Goal: Information Seeking & Learning: Check status

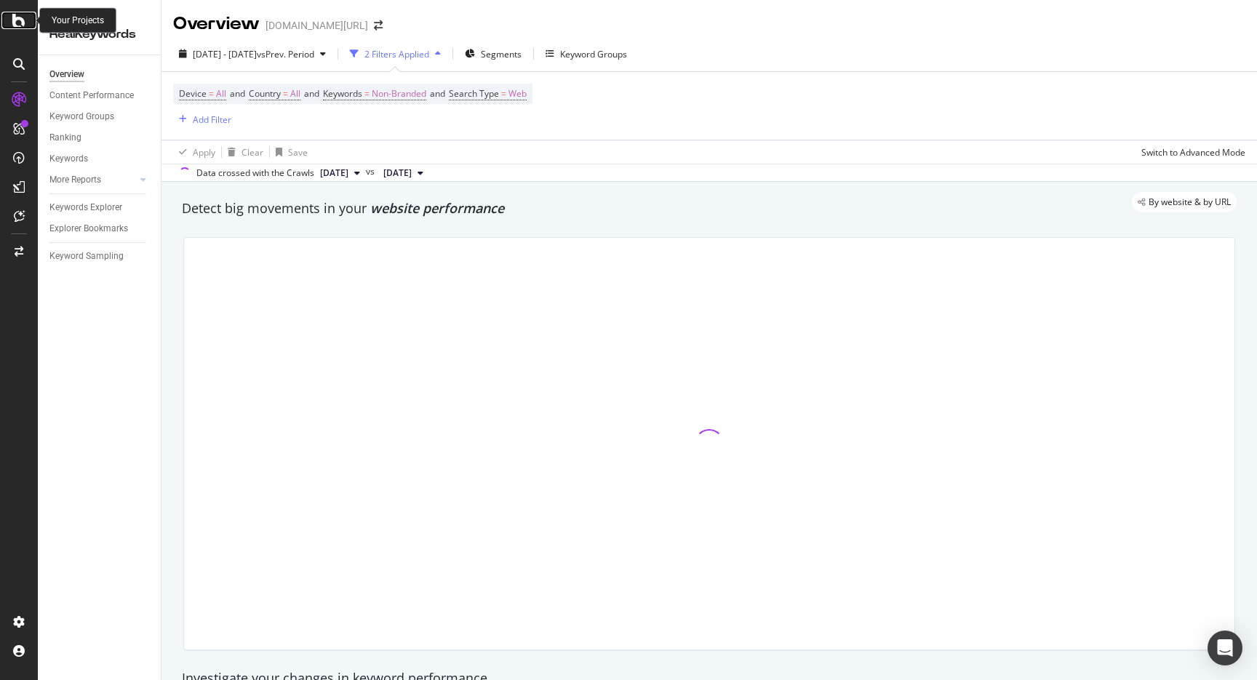
click at [20, 22] on icon at bounding box center [18, 20] width 13 height 17
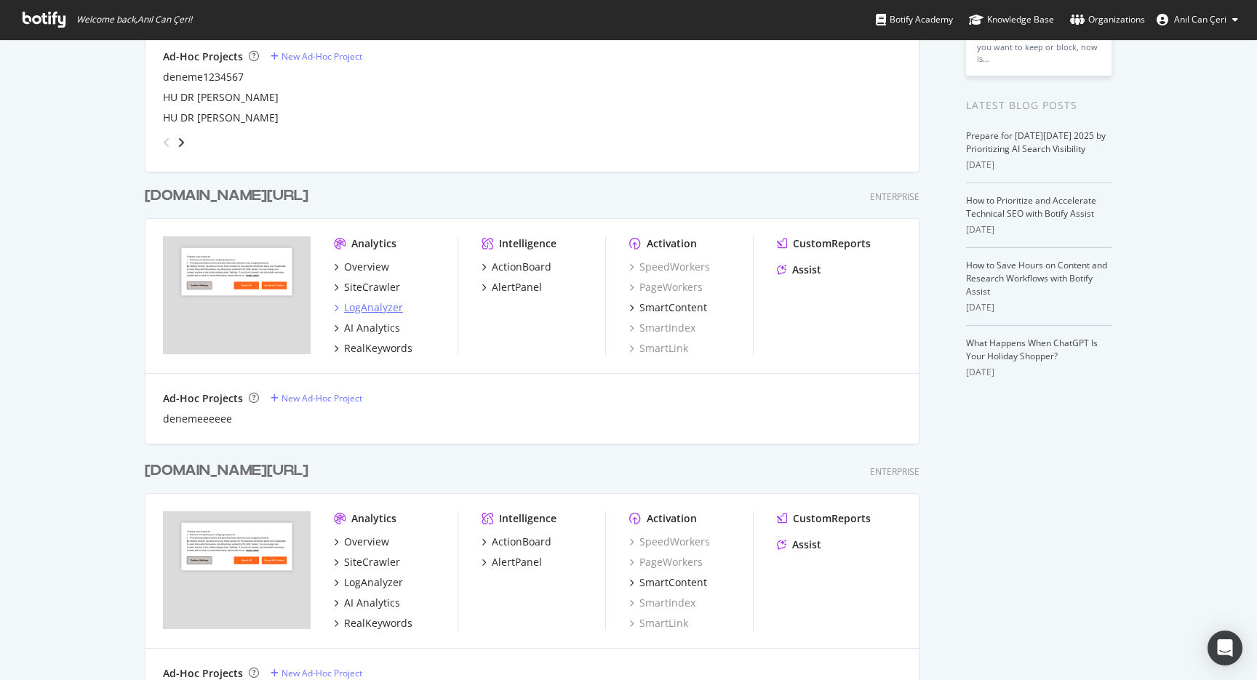
scroll to position [1318, 786]
click at [369, 305] on div "LogAnalyzer" at bounding box center [373, 307] width 59 height 15
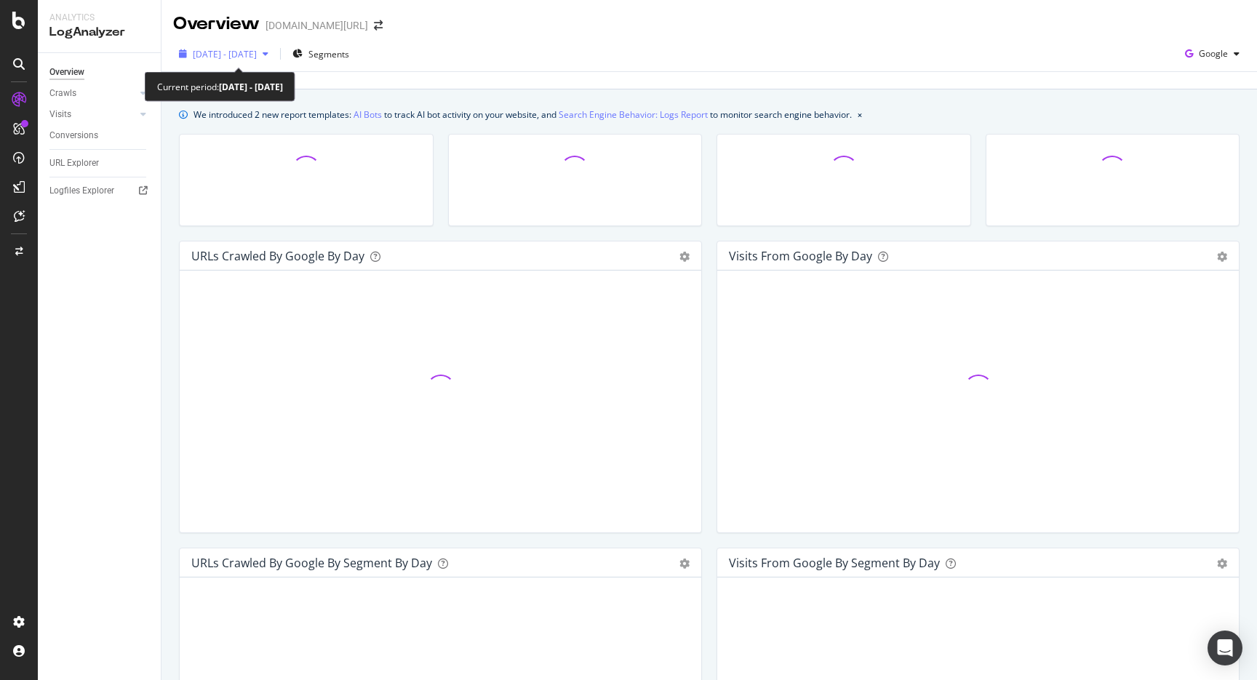
click at [257, 58] on span "[DATE] - [DATE]" at bounding box center [225, 54] width 64 height 12
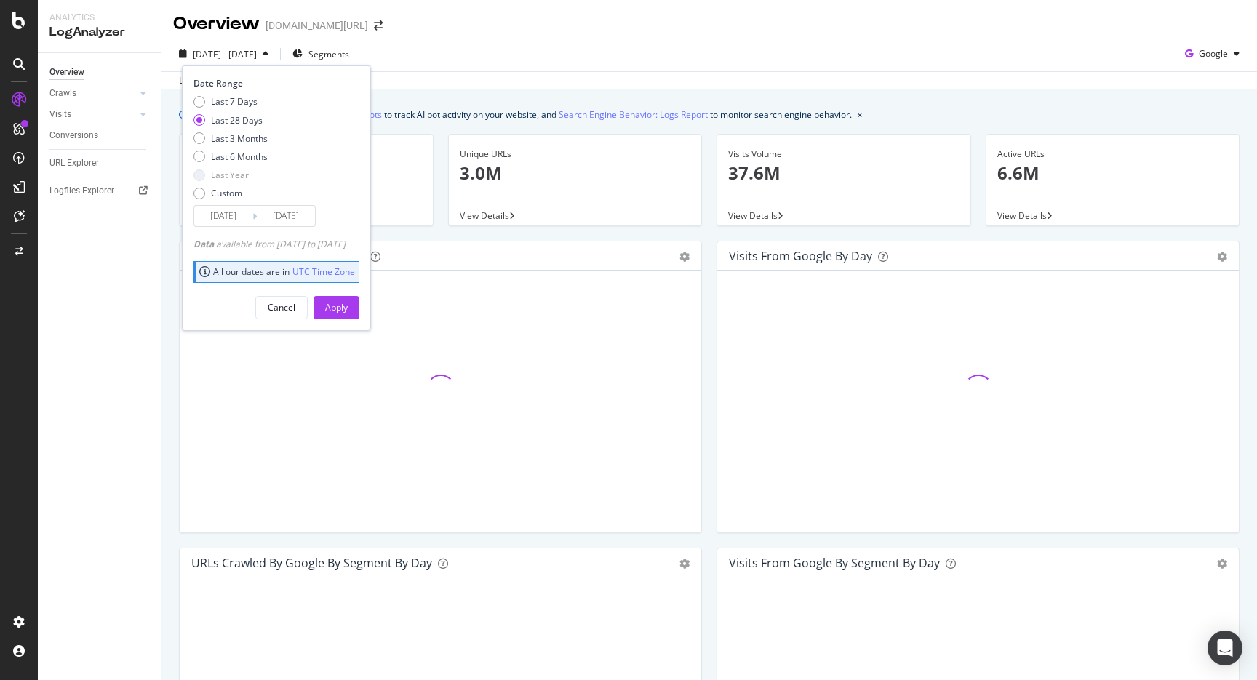
click at [238, 147] on div "Last 7 Days Last 28 Days Last 3 Months Last 6 Months Last Year Custom" at bounding box center [230, 150] width 74 height 110
click at [237, 159] on div "Last 6 Months" at bounding box center [239, 157] width 57 height 12
type input "[DATE]"
click at [344, 313] on button "Apply" at bounding box center [336, 307] width 46 height 23
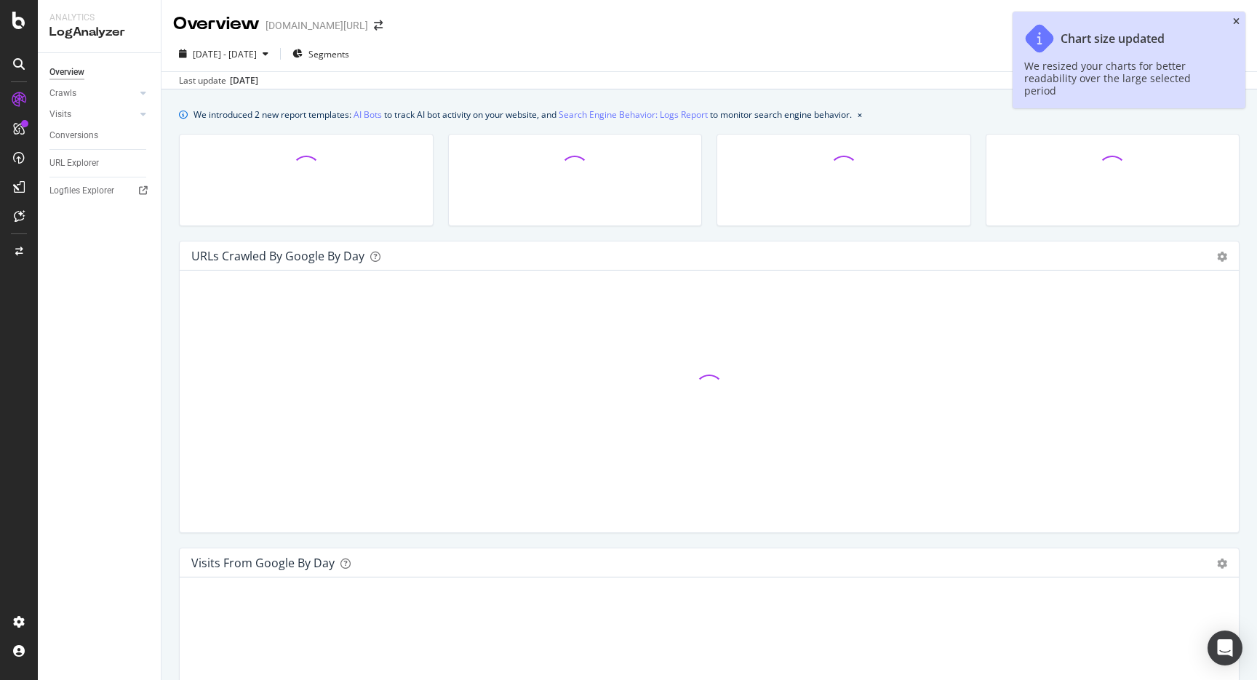
click at [1236, 23] on icon "close toast" at bounding box center [1236, 21] width 7 height 9
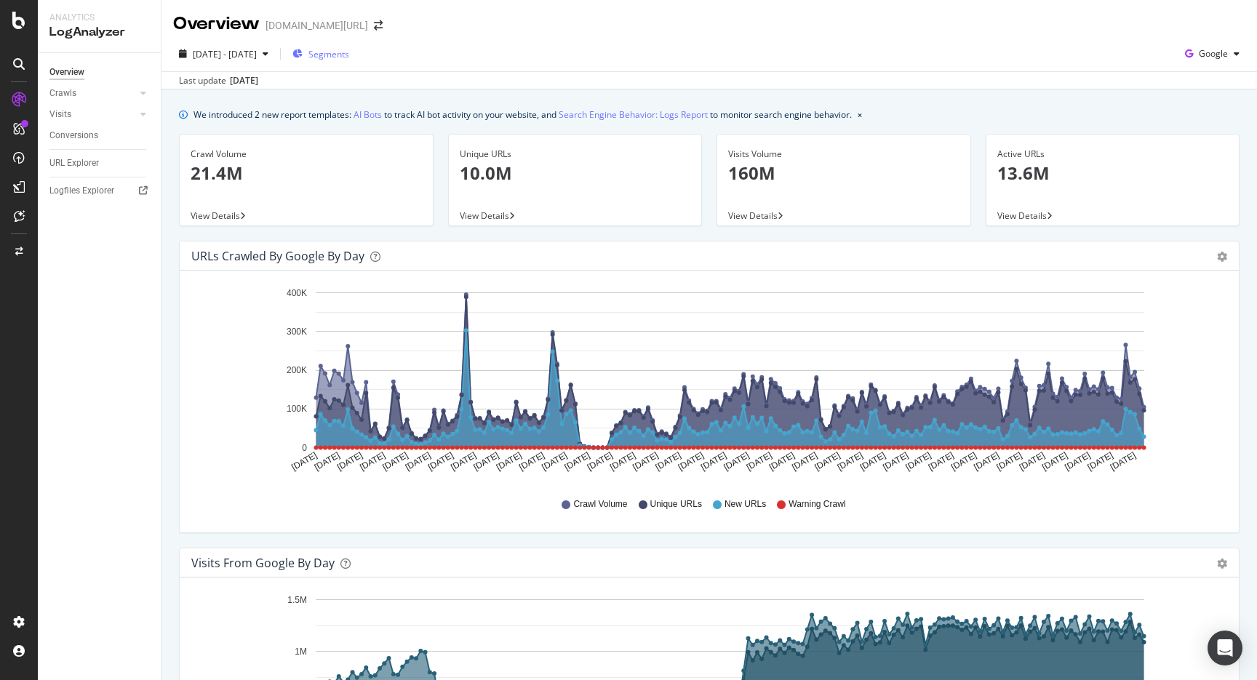
click at [349, 51] on span "Segments" at bounding box center [328, 54] width 41 height 12
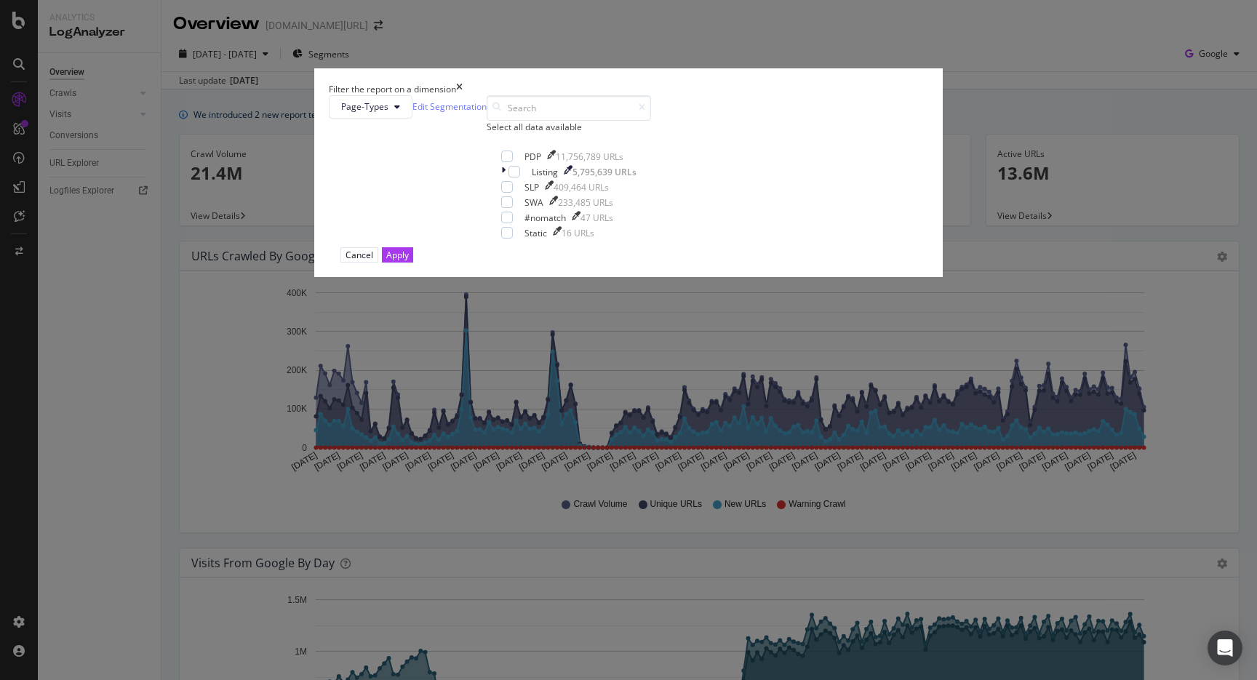
click at [604, 83] on div "Filter the report on a dimension Page-Types Edit Segmentation Select all data a…" at bounding box center [628, 340] width 1257 height 680
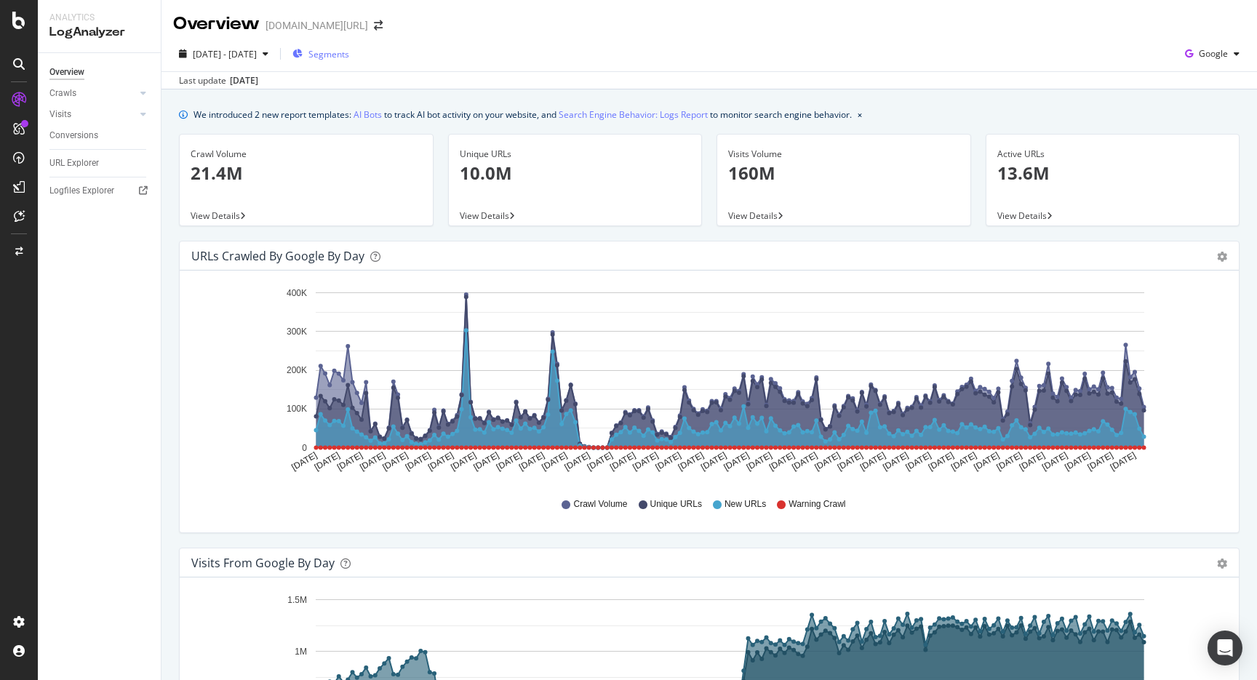
click at [349, 56] on span "Segments" at bounding box center [328, 54] width 41 height 12
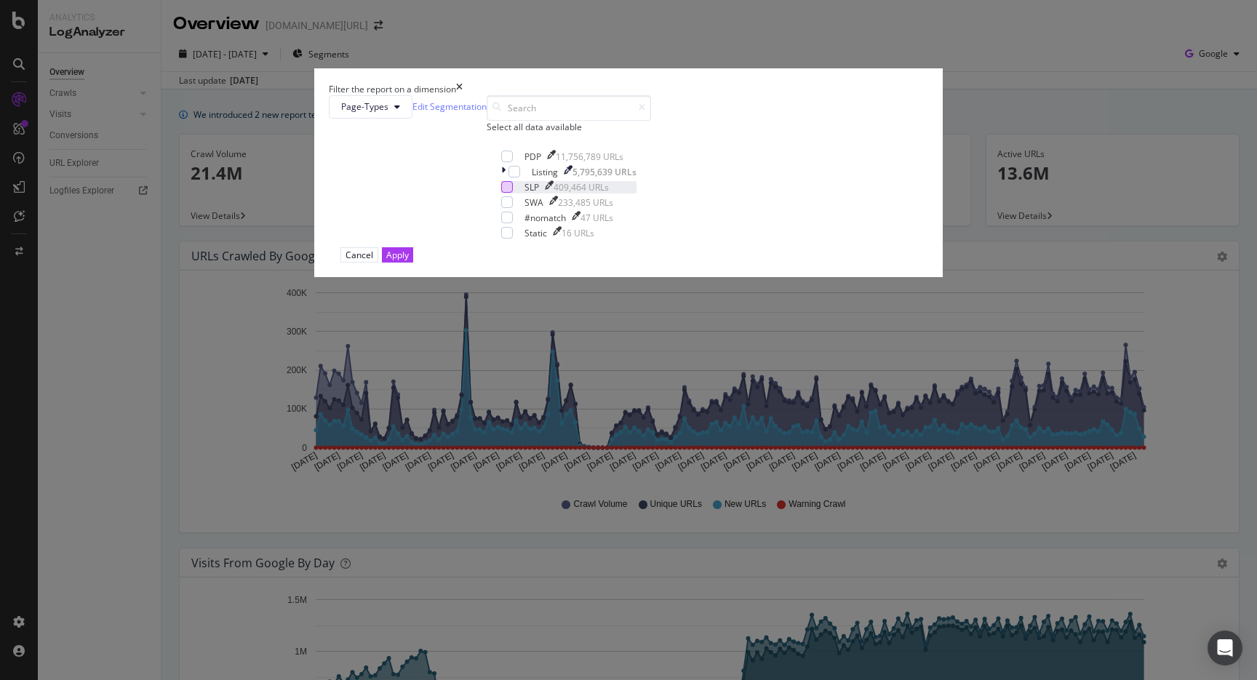
click at [501, 193] on div "modal" at bounding box center [507, 187] width 12 height 12
click at [409, 261] on div "Apply" at bounding box center [397, 255] width 23 height 12
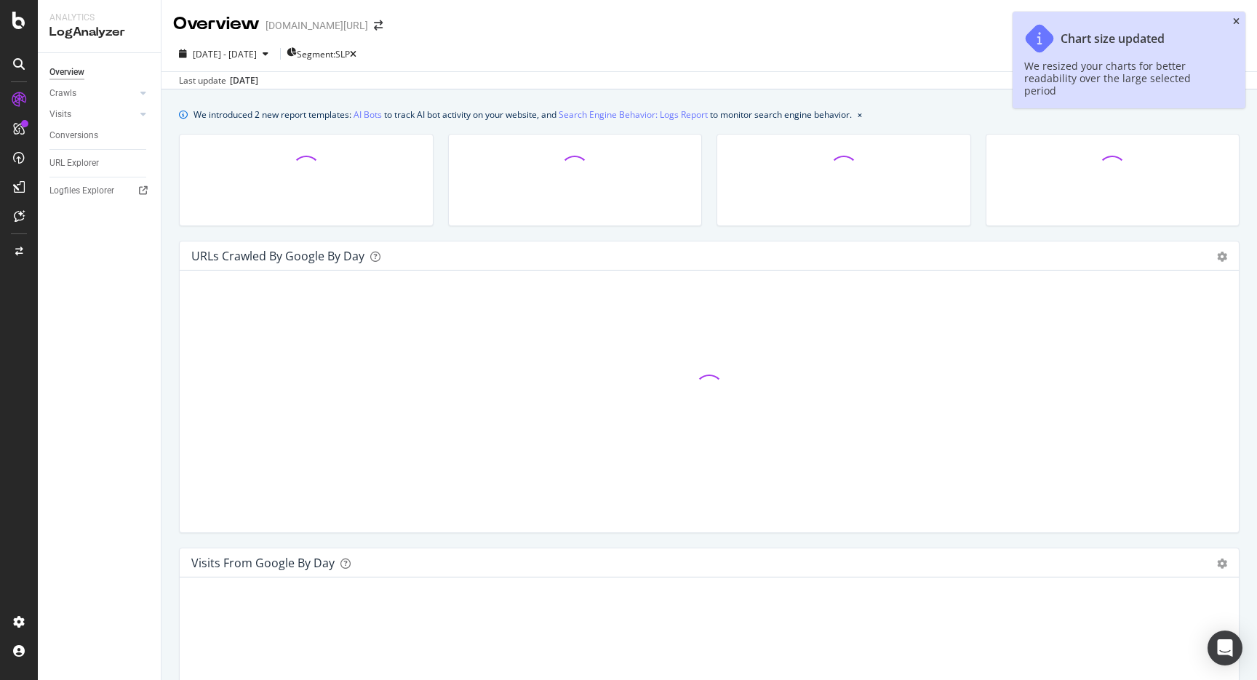
click at [1235, 23] on icon "close toast" at bounding box center [1236, 21] width 7 height 9
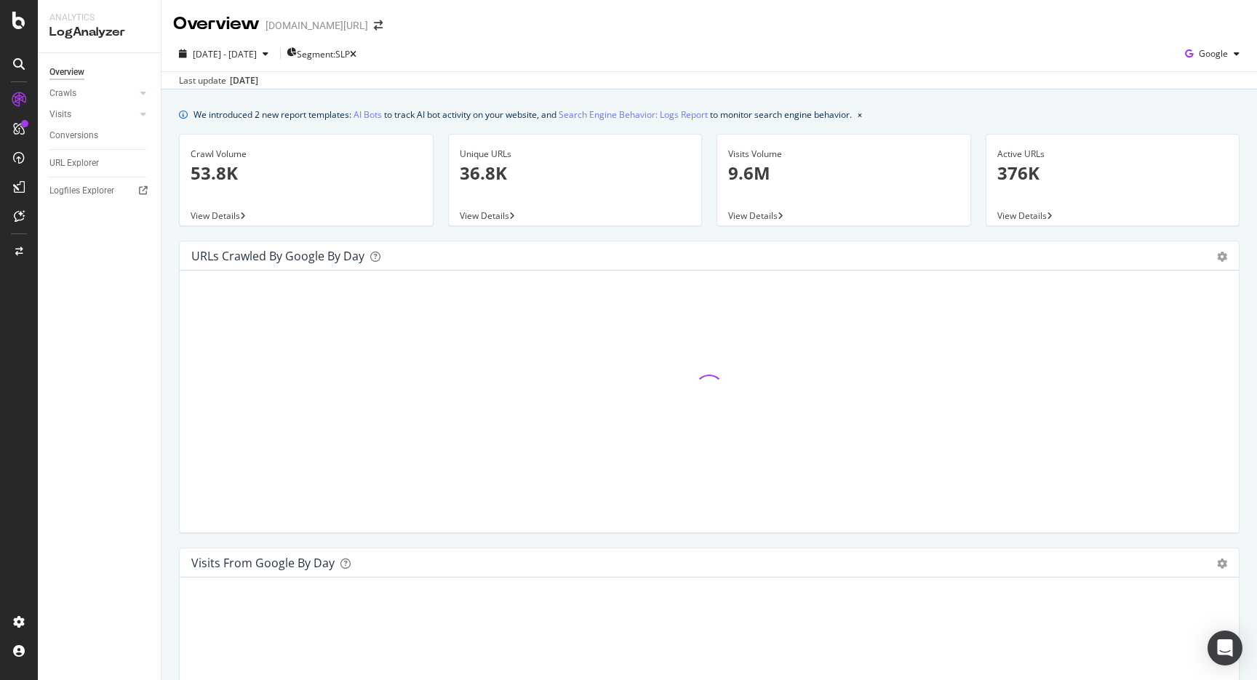
click at [889, 26] on div "Overview [DOMAIN_NAME][URL]" at bounding box center [708, 18] width 1095 height 36
click at [350, 55] on span "Segment: SLP" at bounding box center [323, 54] width 53 height 12
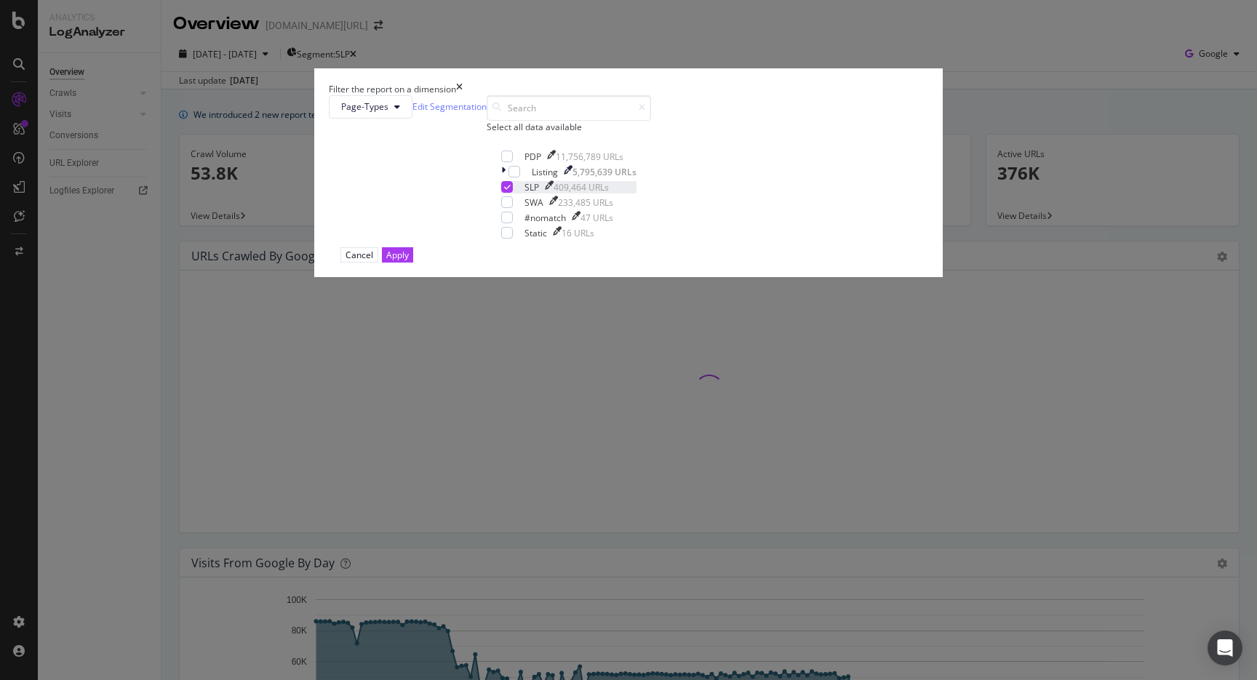
click at [501, 193] on div "SLP 409,464 URLs" at bounding box center [568, 187] width 135 height 12
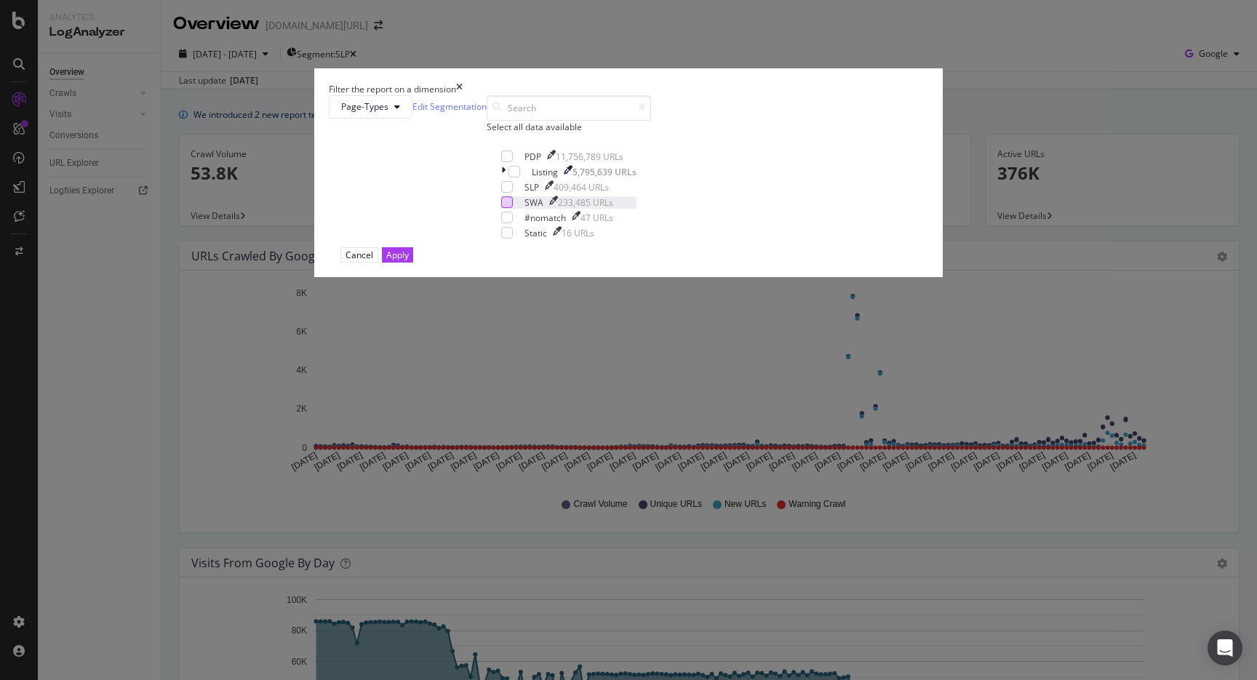
click at [501, 208] on div "modal" at bounding box center [507, 202] width 12 height 12
click at [409, 261] on div "Apply" at bounding box center [397, 255] width 23 height 12
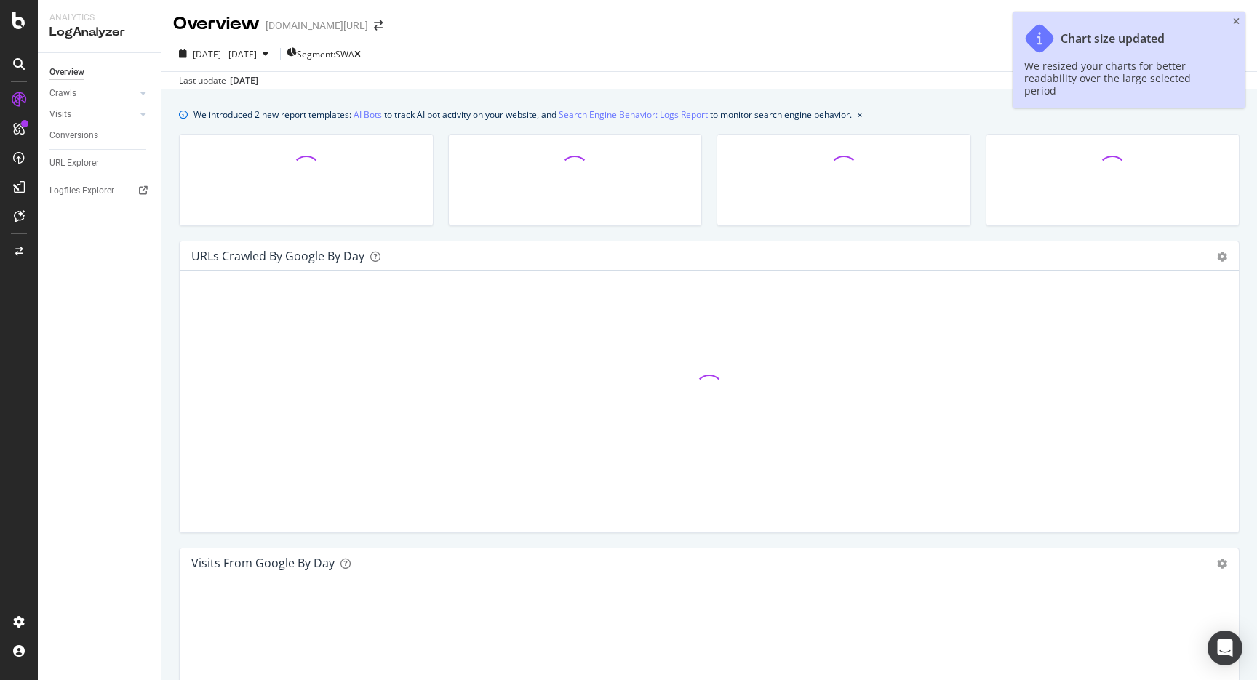
click at [1239, 23] on div "Chart size updated We resized your charts for better readability over the large…" at bounding box center [1128, 60] width 233 height 97
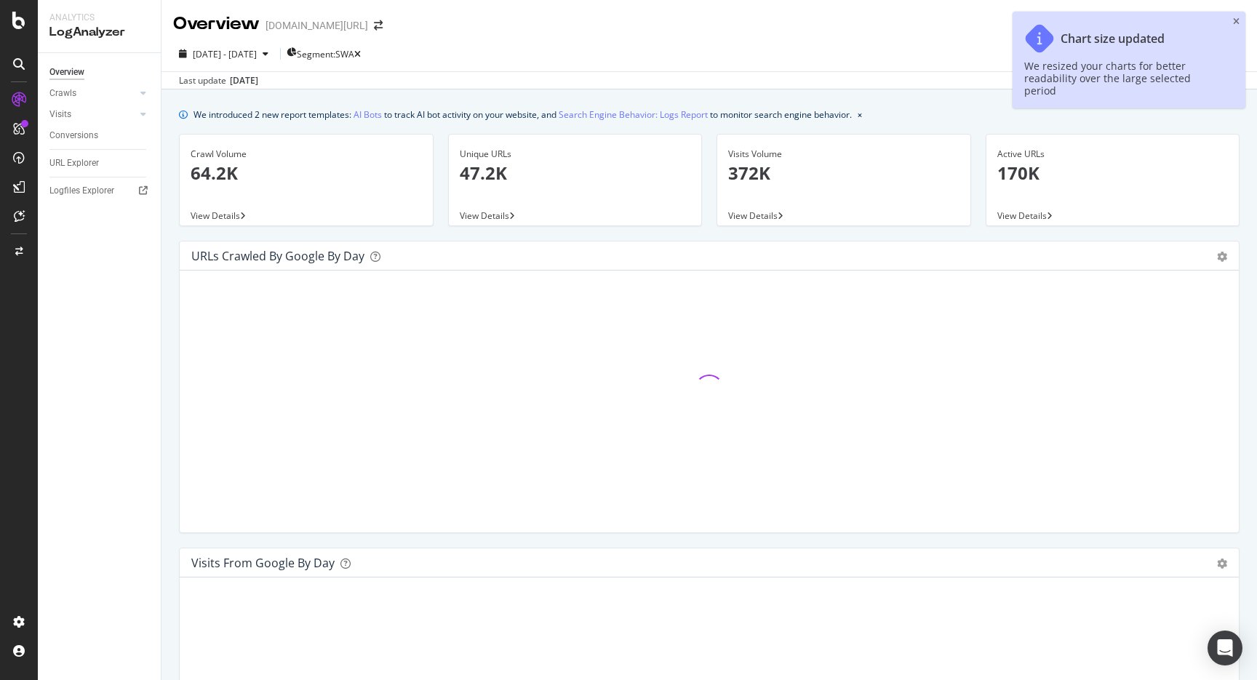
click at [1239, 23] on div "Chart size updated We resized your charts for better readability over the large…" at bounding box center [1128, 60] width 233 height 97
click at [1238, 22] on icon "close toast" at bounding box center [1236, 21] width 7 height 9
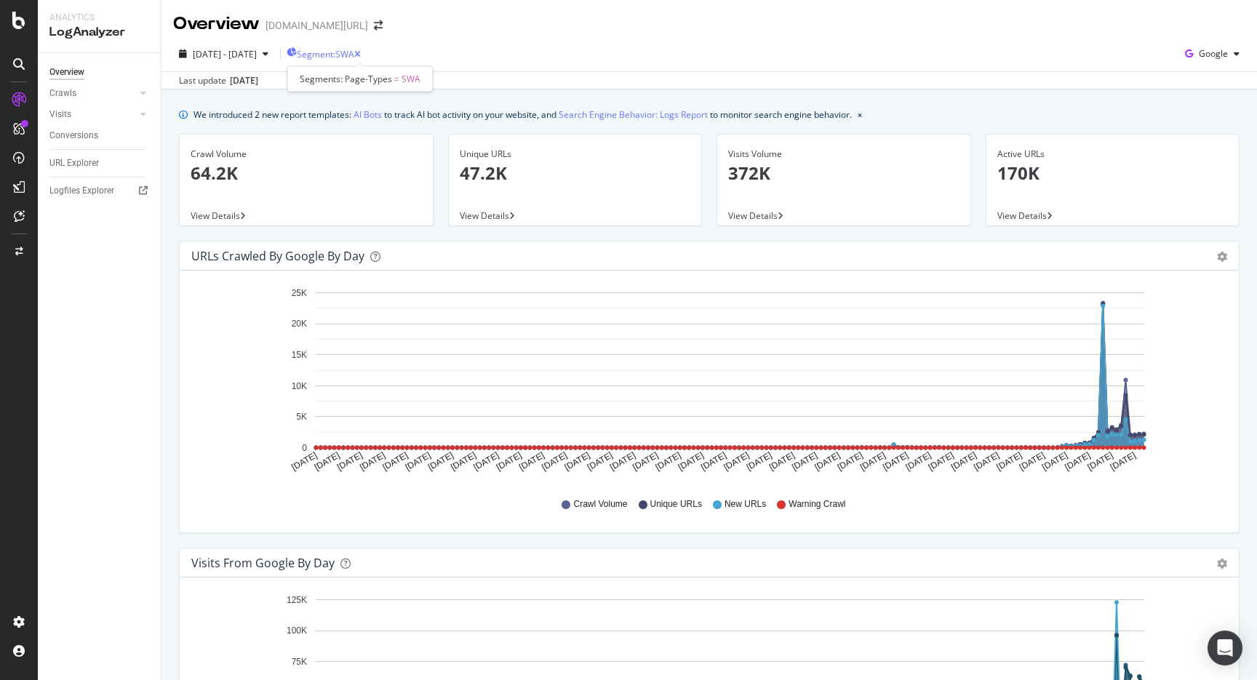
click at [344, 67] on div "Segments: Page-Types = SWA" at bounding box center [359, 78] width 145 height 25
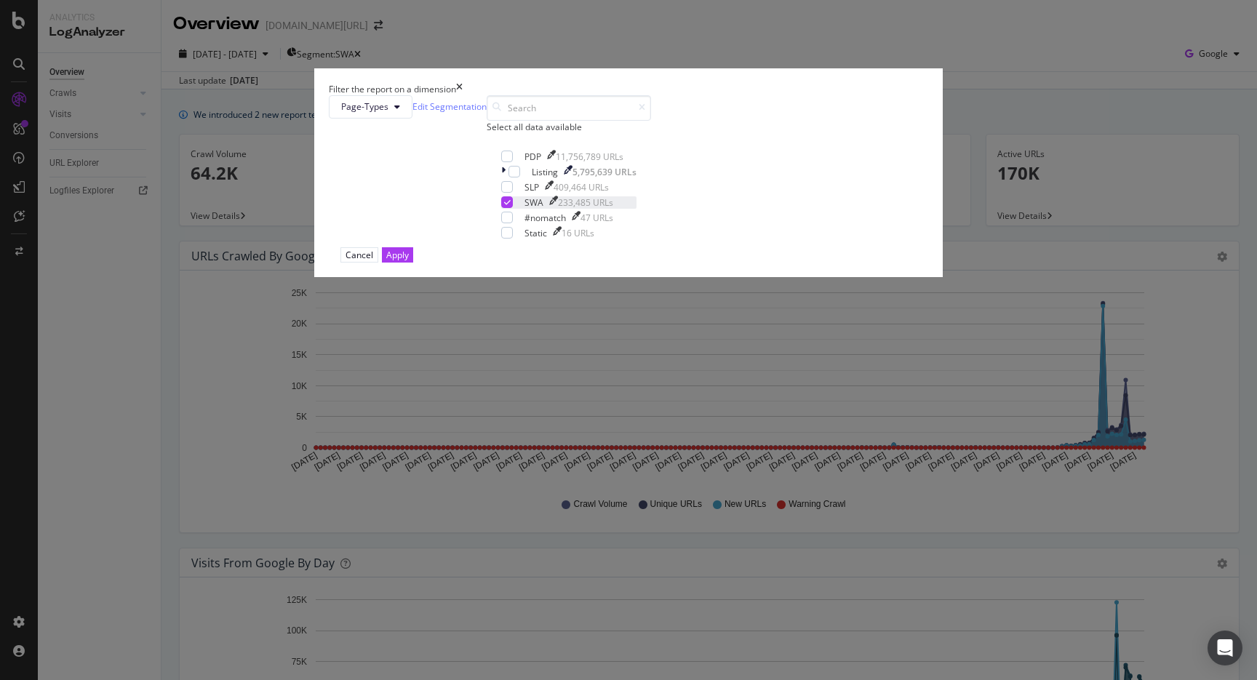
click at [504, 206] on icon "modal" at bounding box center [507, 202] width 7 height 7
click at [508, 177] on div "modal" at bounding box center [514, 172] width 12 height 12
click at [501, 162] on div "modal" at bounding box center [507, 157] width 12 height 12
click at [511, 175] on icon "modal" at bounding box center [514, 171] width 7 height 7
click at [413, 263] on button "Apply" at bounding box center [397, 254] width 31 height 15
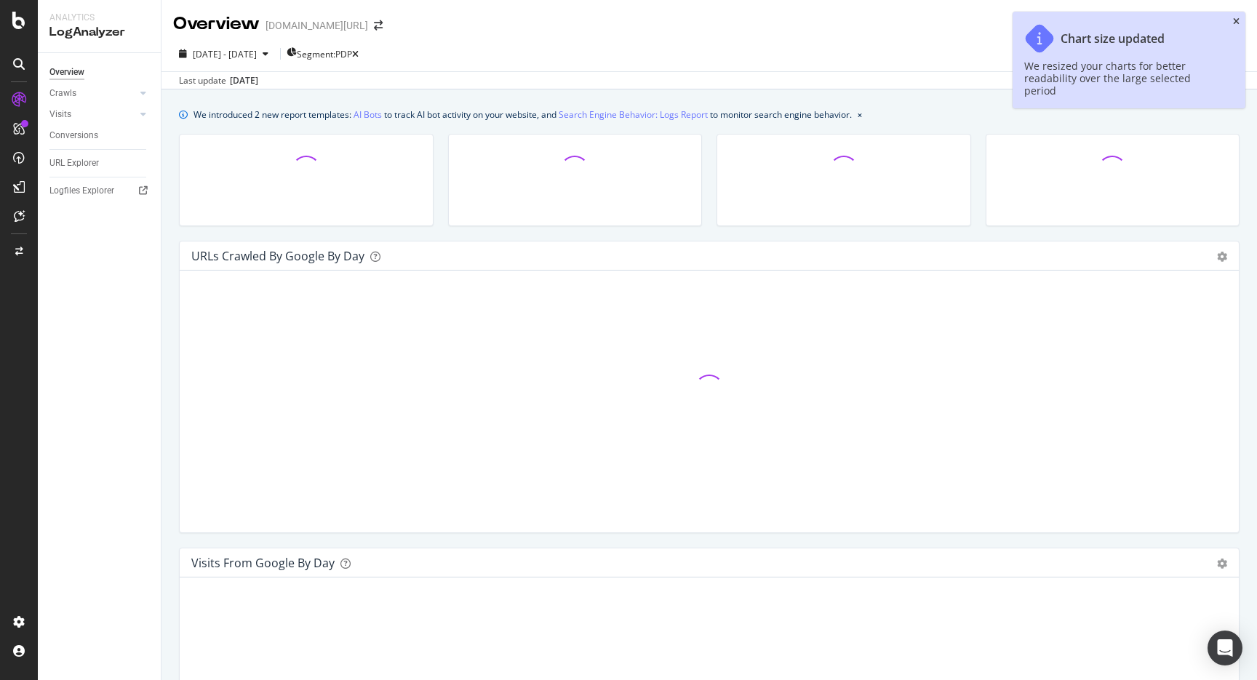
click at [1233, 22] on icon "close toast" at bounding box center [1236, 21] width 7 height 9
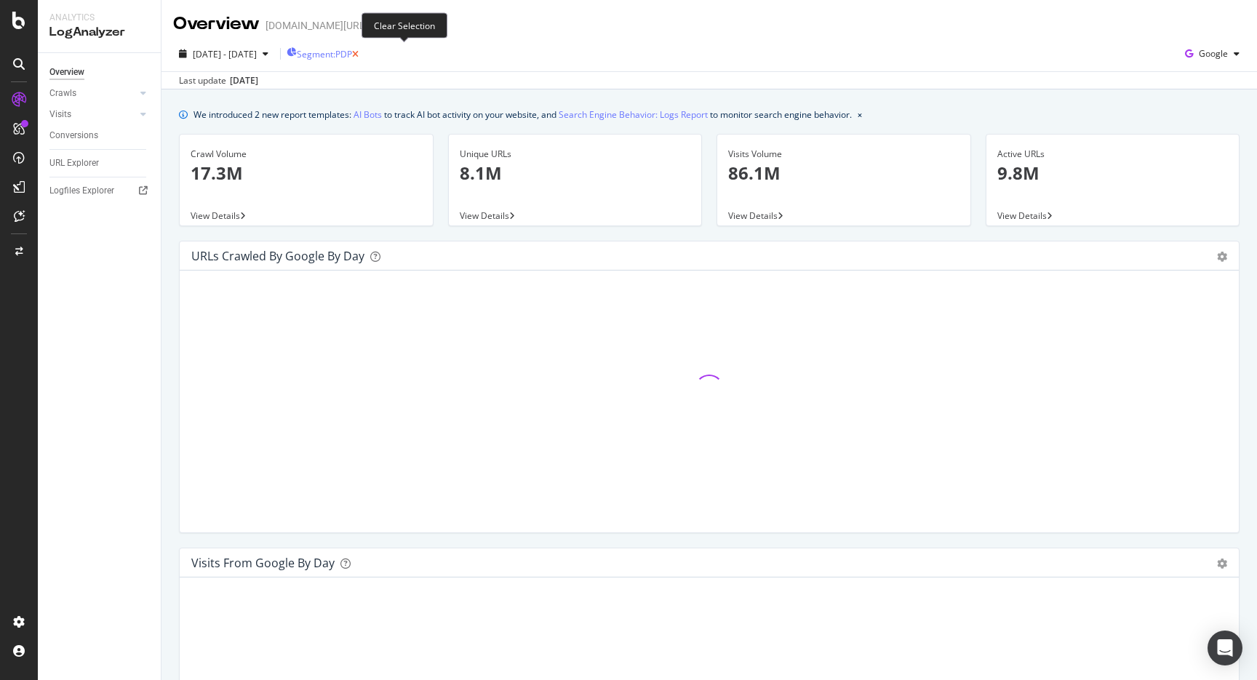
click at [359, 51] on icon "button" at bounding box center [355, 54] width 7 height 9
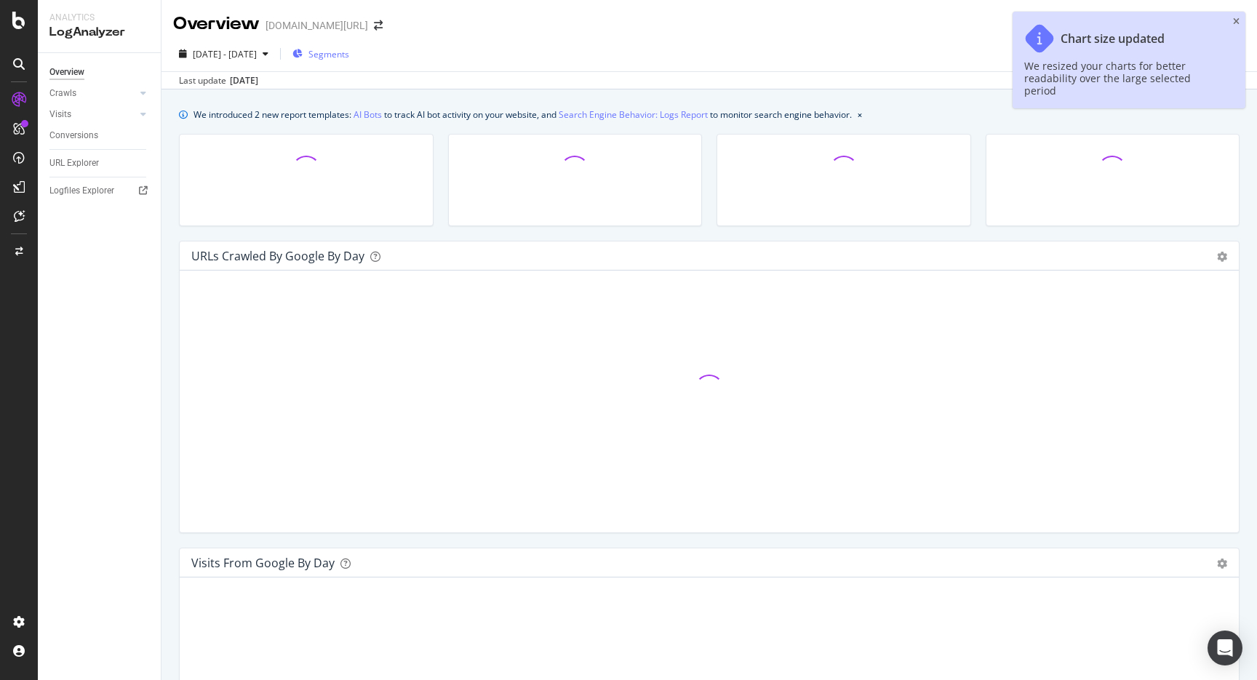
click at [349, 57] on span "Segments" at bounding box center [328, 54] width 41 height 12
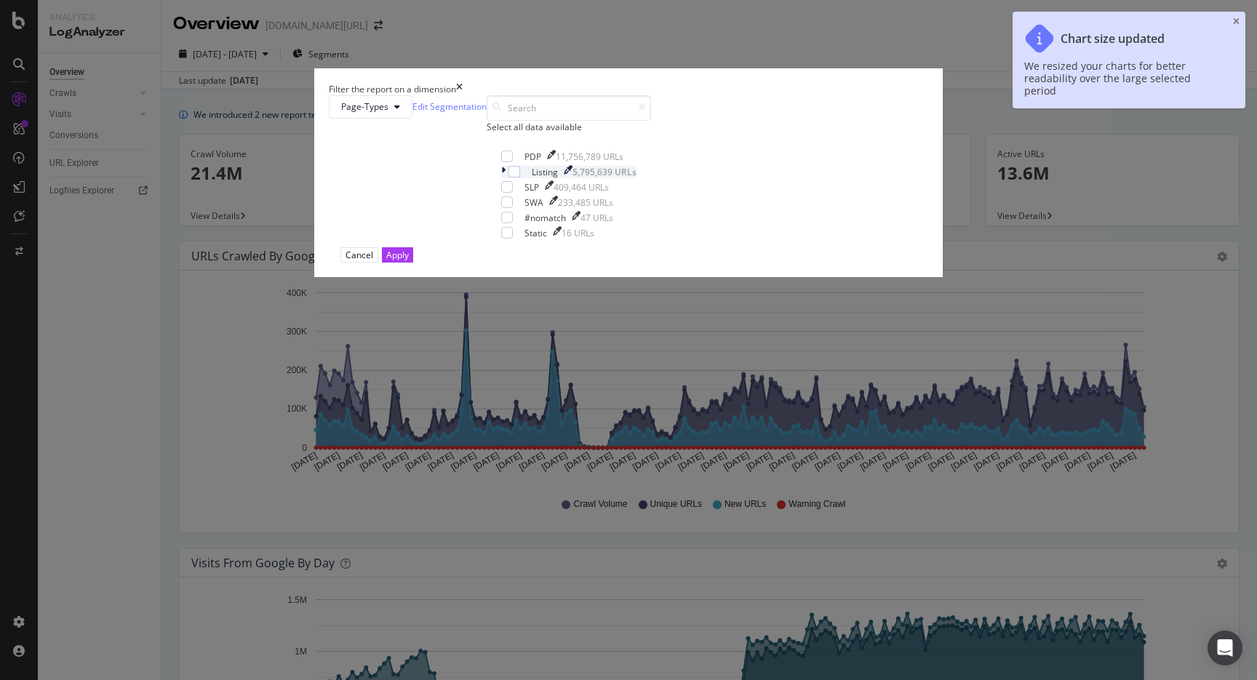
click at [501, 178] on icon "modal" at bounding box center [503, 172] width 4 height 12
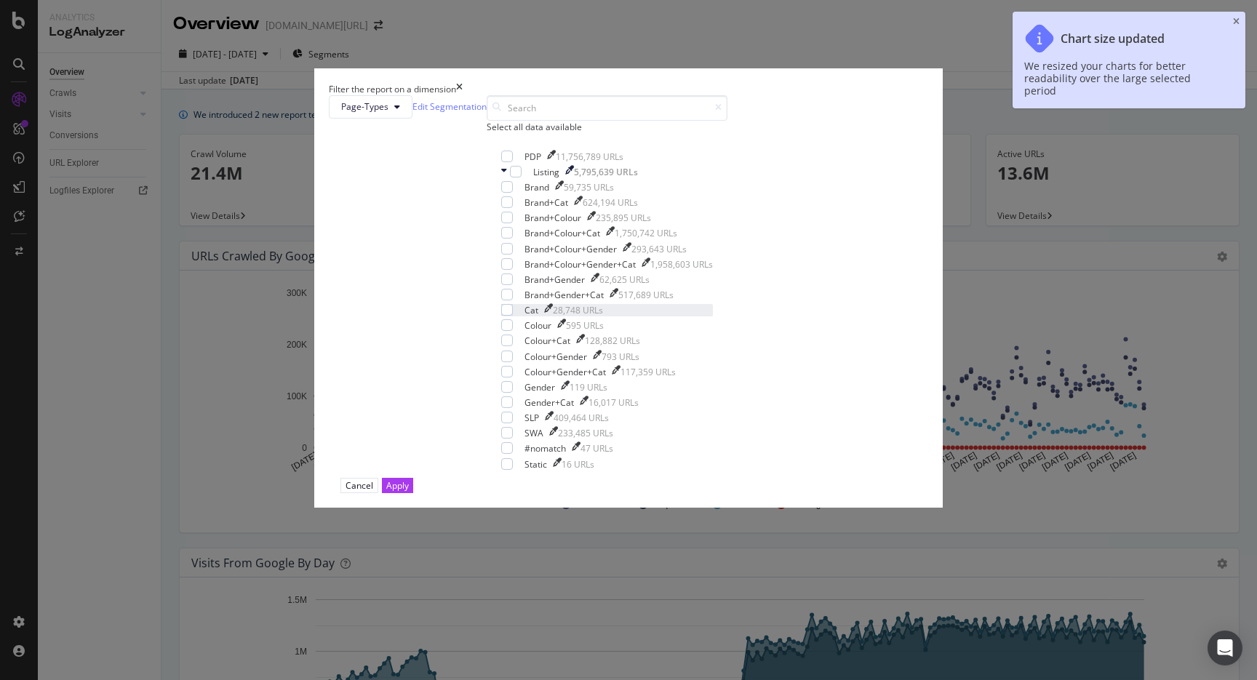
click at [514, 316] on div "Cat 28,748 URLs" at bounding box center [607, 310] width 212 height 12
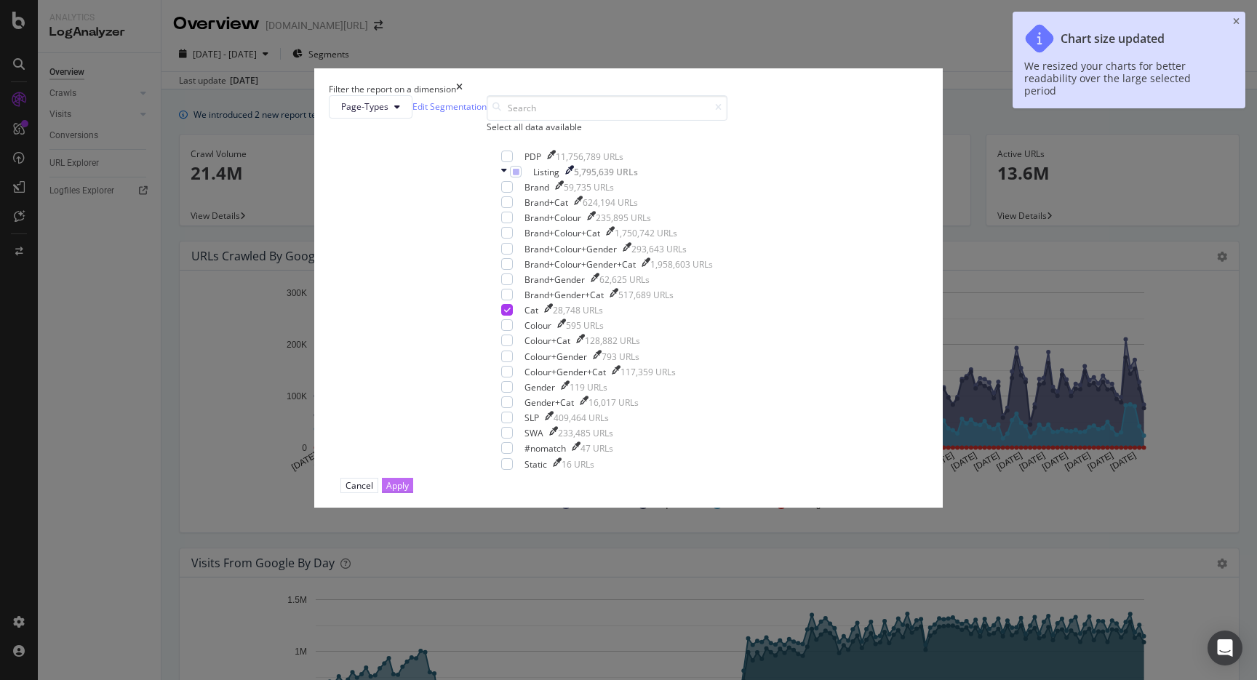
click at [409, 492] on div "Apply" at bounding box center [397, 485] width 23 height 12
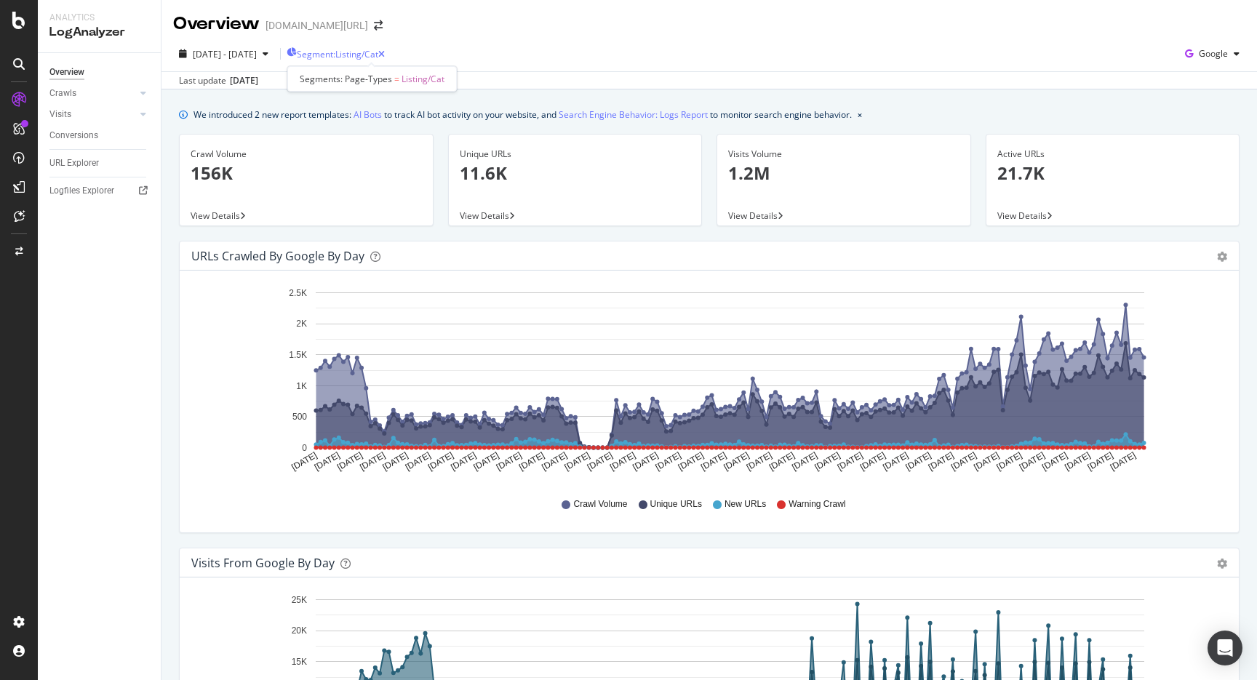
click at [378, 50] on span "Segment: Listing/Cat" at bounding box center [337, 54] width 81 height 12
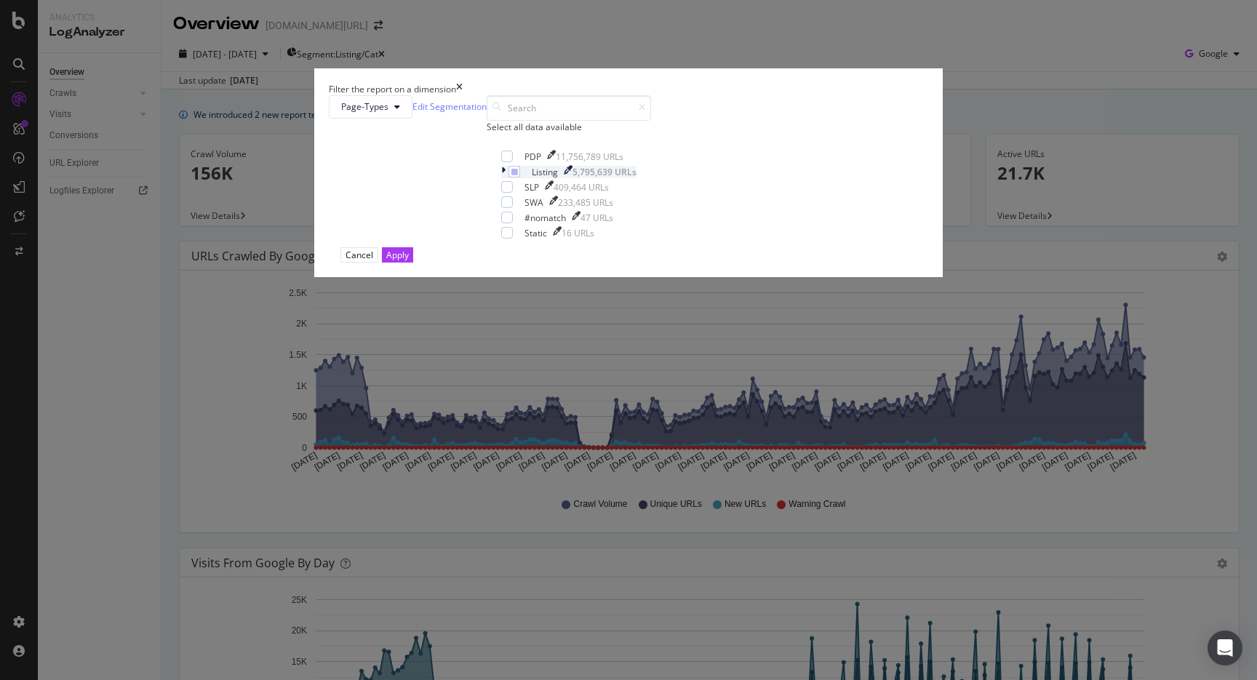
click at [501, 178] on div "modal" at bounding box center [504, 172] width 7 height 12
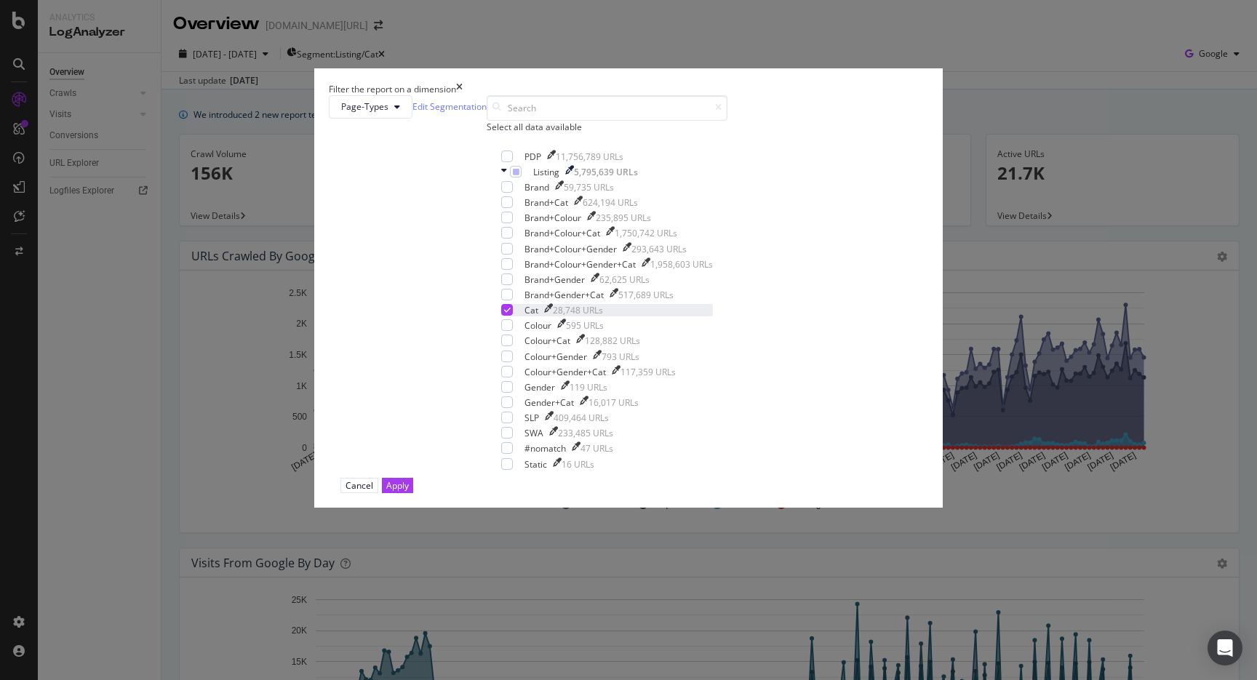
click at [508, 313] on icon "modal" at bounding box center [507, 309] width 7 height 7
click at [512, 208] on div "modal" at bounding box center [507, 202] width 12 height 12
click at [409, 492] on div "Apply" at bounding box center [397, 485] width 23 height 12
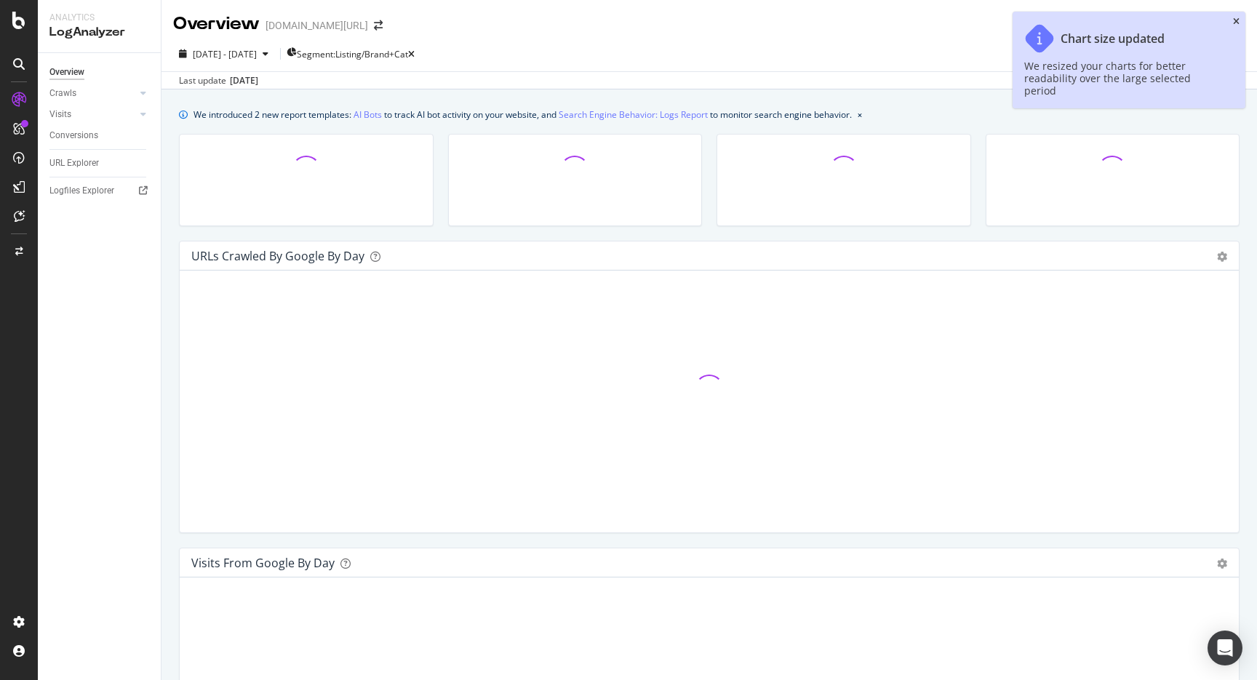
click at [1236, 20] on icon "close toast" at bounding box center [1236, 21] width 7 height 9
